Goal: Information Seeking & Learning: Learn about a topic

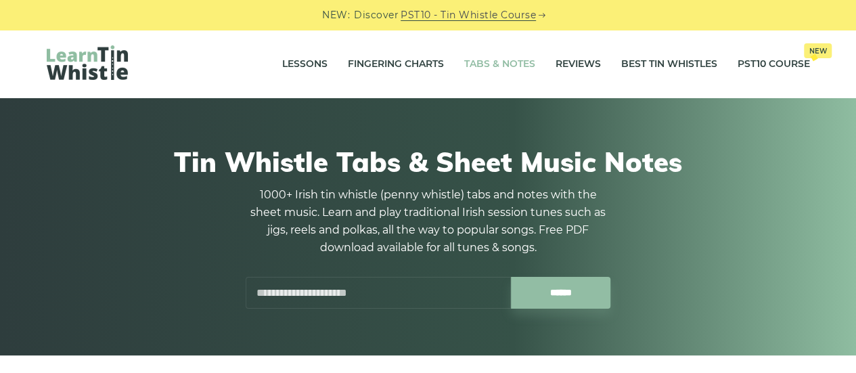
scroll to position [30, 0]
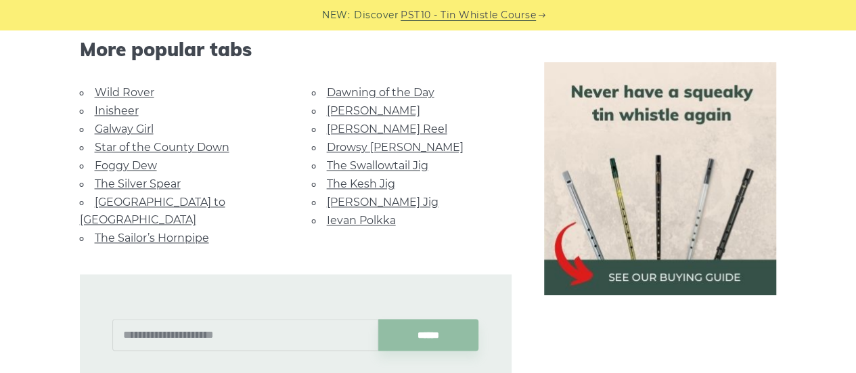
scroll to position [892, 0]
click at [382, 214] on link "Ievan Polkka" at bounding box center [361, 220] width 69 height 13
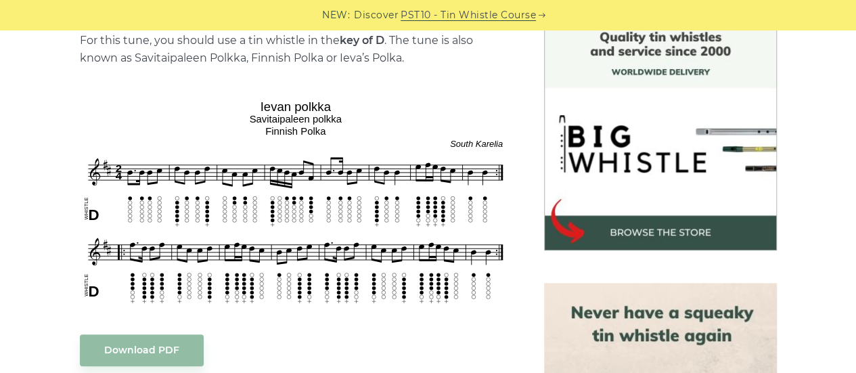
scroll to position [371, 0]
